Goal: Transaction & Acquisition: Purchase product/service

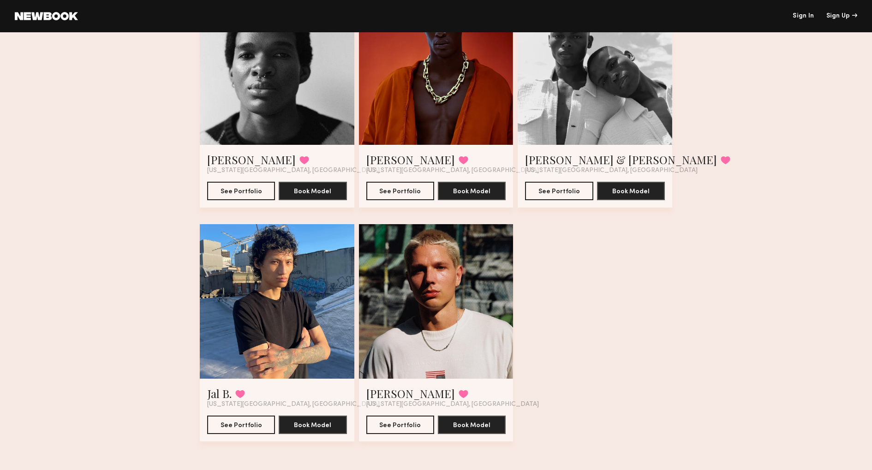
scroll to position [583, 0]
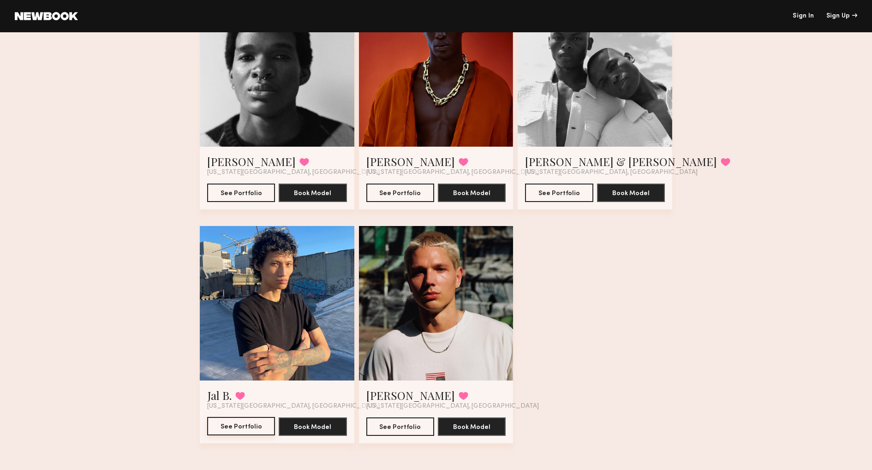
click at [252, 428] on button "See Portfolio" at bounding box center [241, 426] width 68 height 18
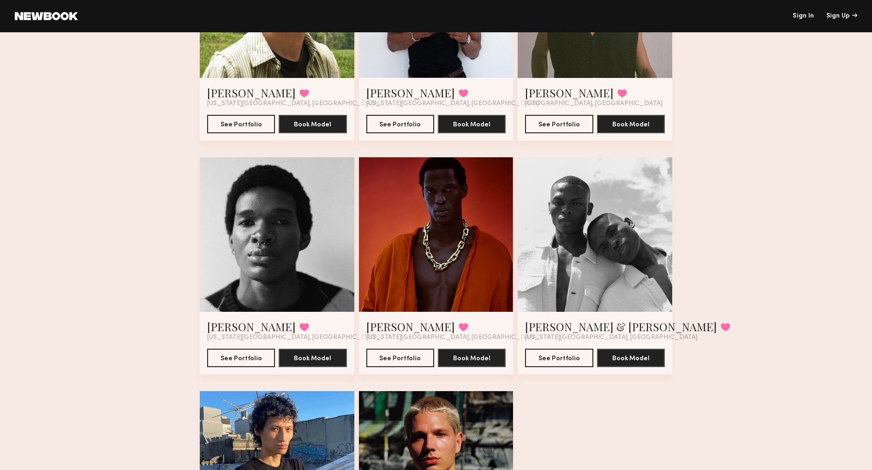
scroll to position [417, 0]
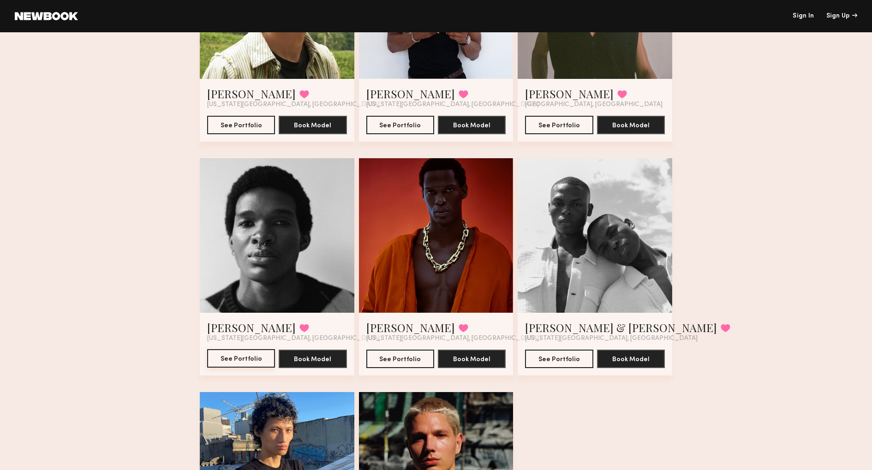
click at [245, 355] on button "See Portfolio" at bounding box center [241, 358] width 68 height 18
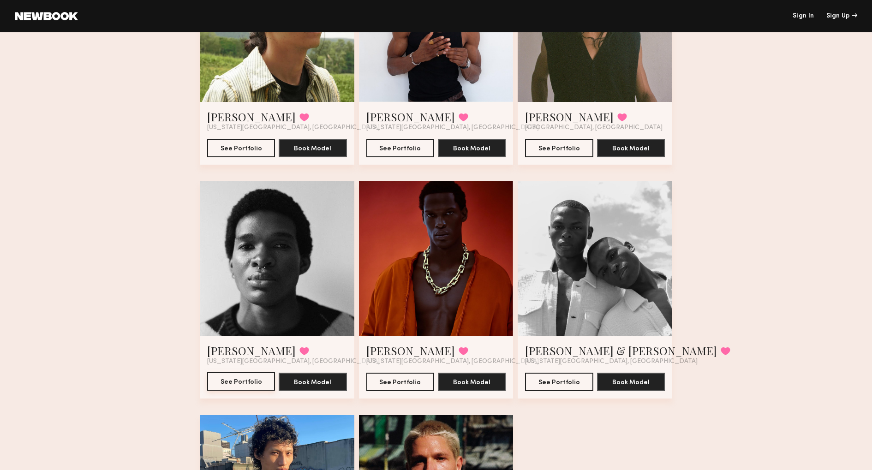
scroll to position [468, 0]
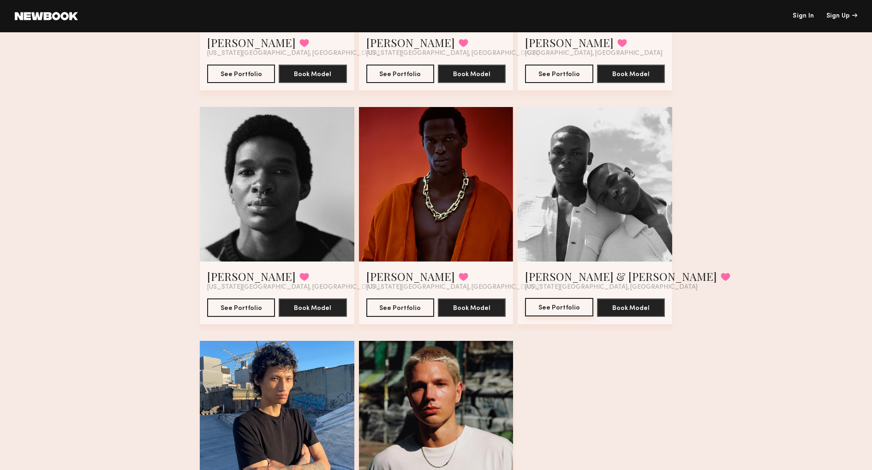
click at [561, 306] on button "See Portfolio" at bounding box center [559, 307] width 68 height 18
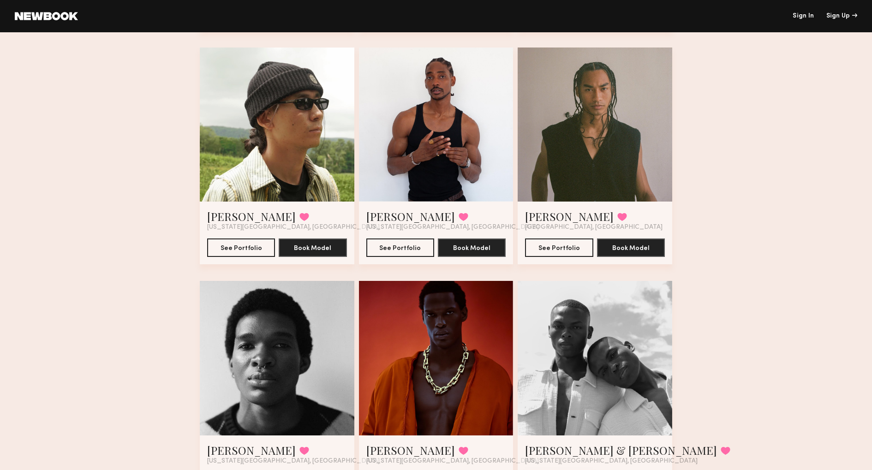
scroll to position [250, 0]
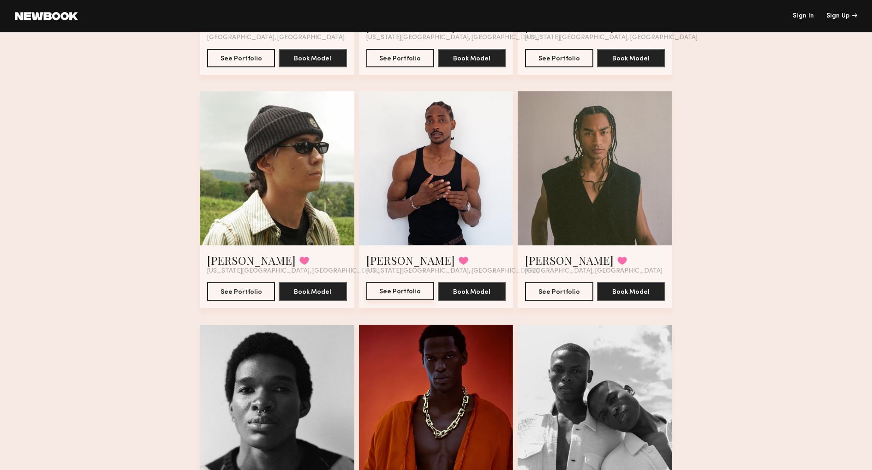
click at [404, 295] on button "See Portfolio" at bounding box center [400, 291] width 68 height 18
click at [555, 290] on button "See Portfolio" at bounding box center [559, 291] width 68 height 18
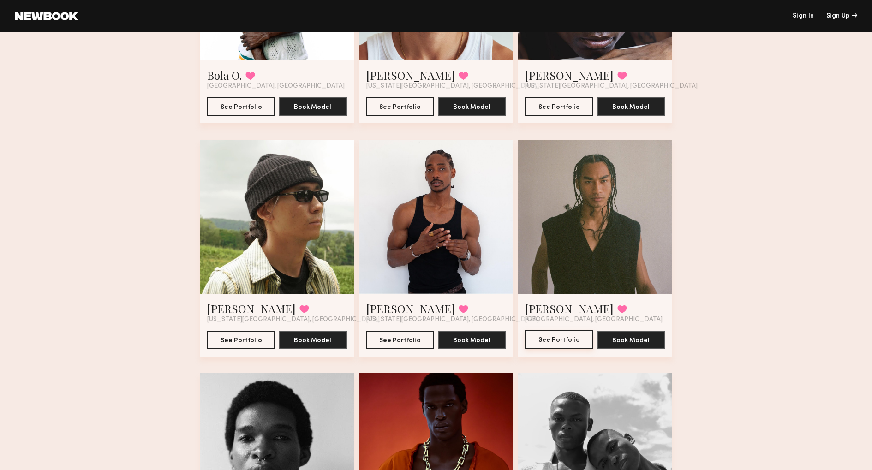
scroll to position [162, 0]
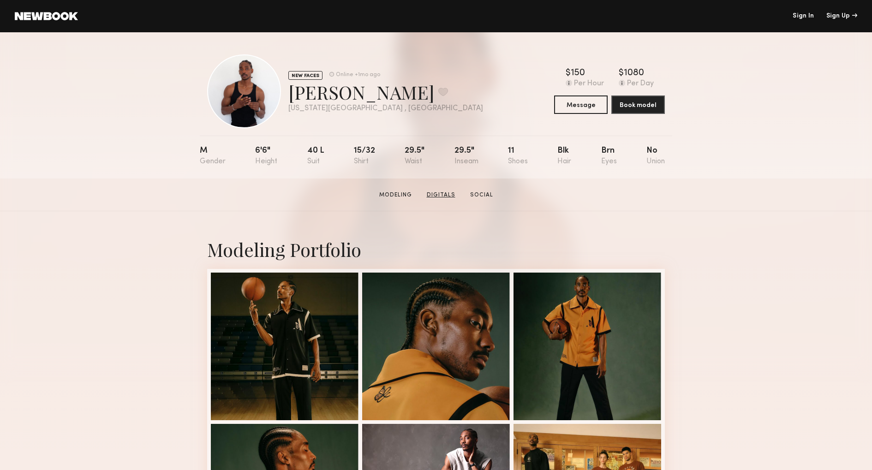
click at [442, 194] on link "Digitals" at bounding box center [441, 195] width 36 height 8
